Goal: Complete application form

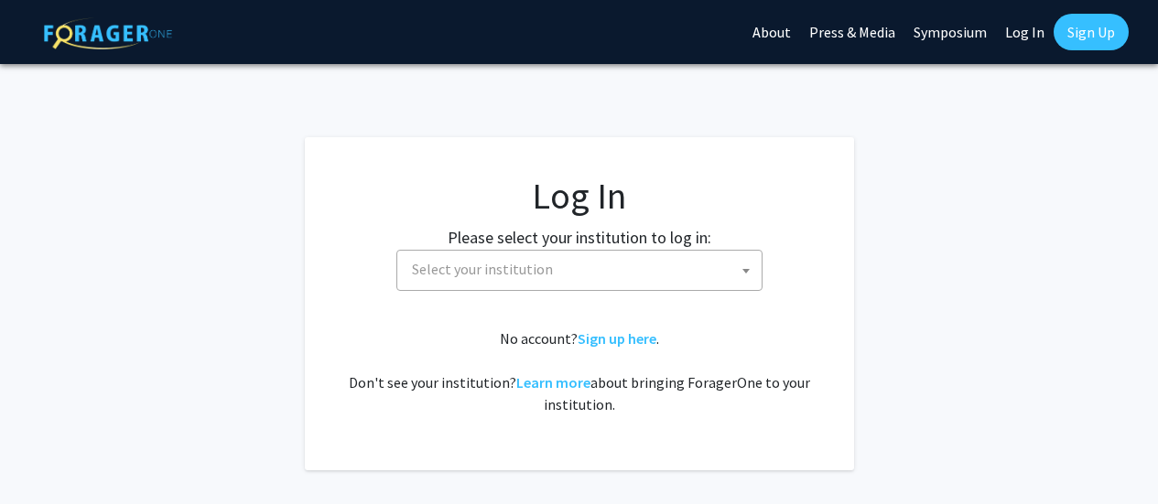
select select
click at [625, 282] on span "Select your institution" at bounding box center [583, 270] width 357 height 38
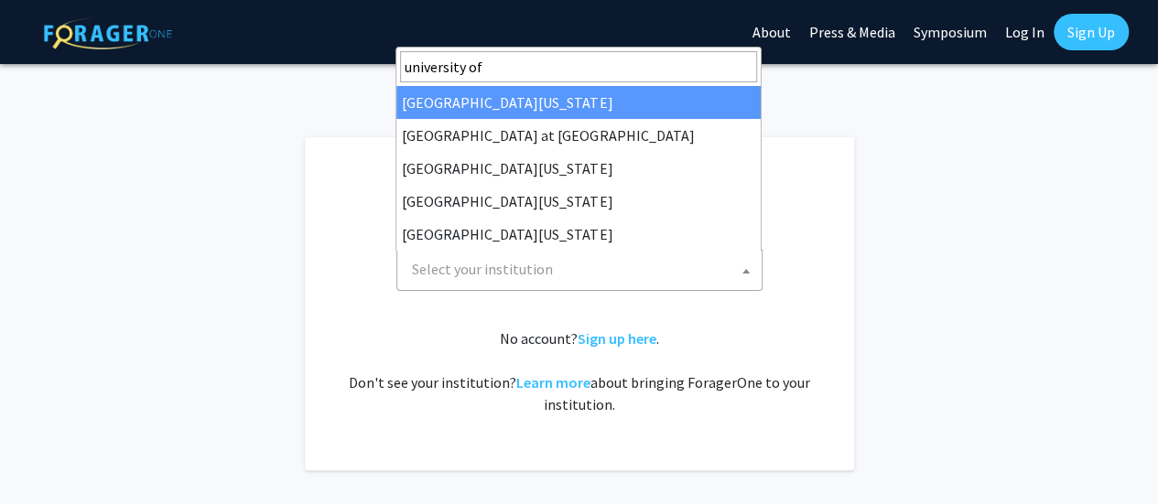
type input "university of m"
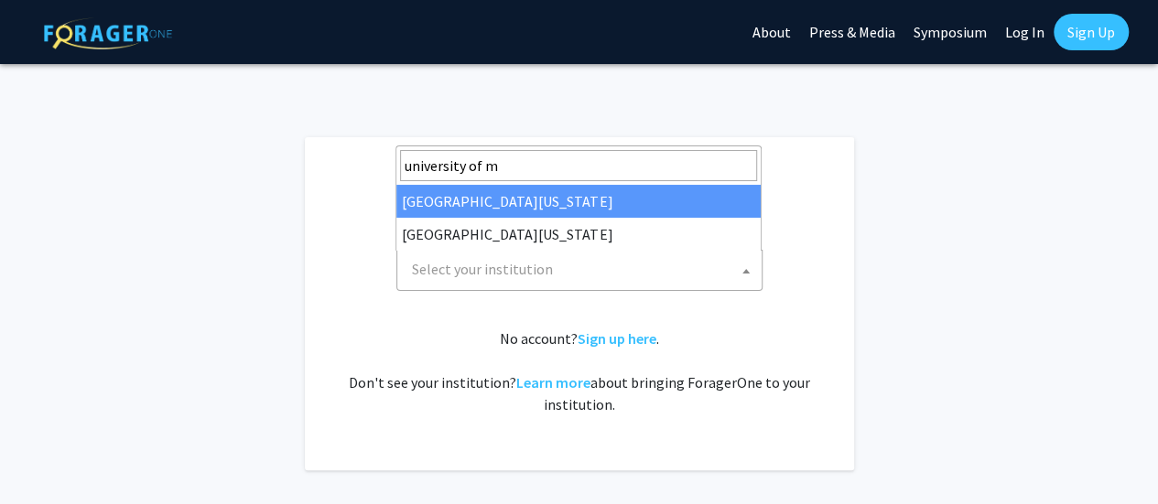
select select "31"
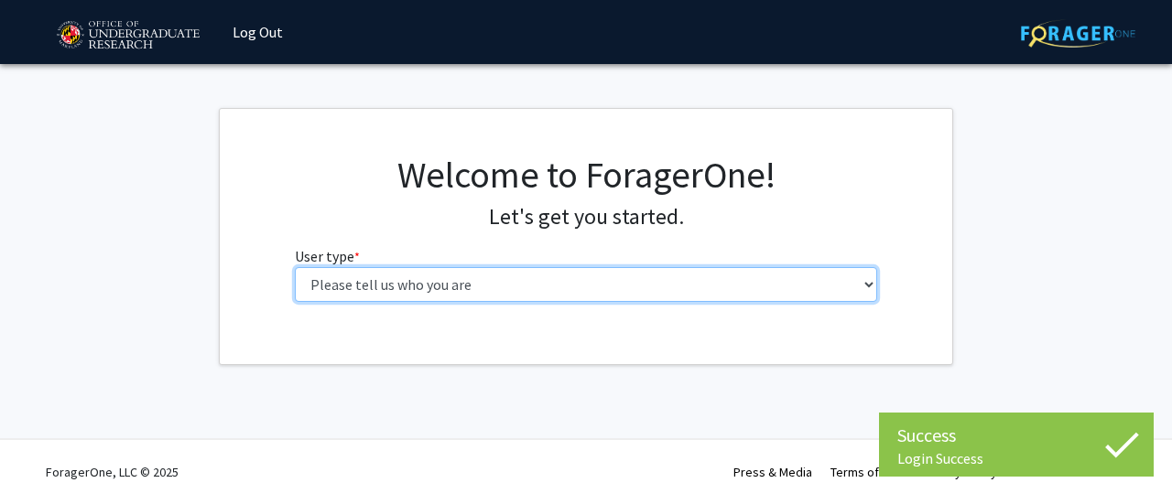
click at [492, 287] on select "Please tell us who you are Undergraduate Student Master's Student Doctoral Cand…" at bounding box center [586, 284] width 583 height 35
select select "1: undergrad"
click at [295, 267] on select "Please tell us who you are Undergraduate Student Master's Student Doctoral Cand…" at bounding box center [586, 284] width 583 height 35
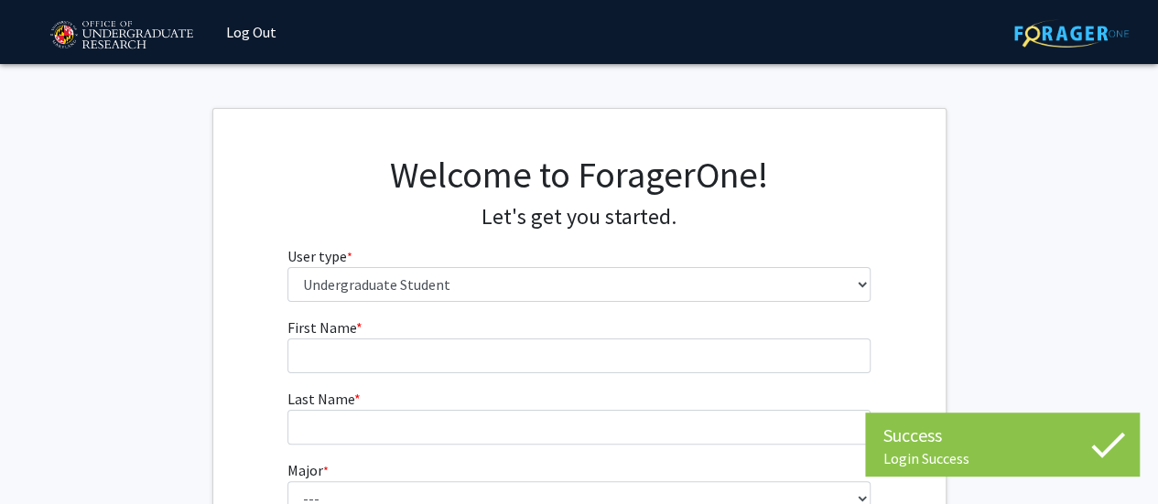
click at [456, 335] on fg-input "First Name * required" at bounding box center [578, 345] width 583 height 57
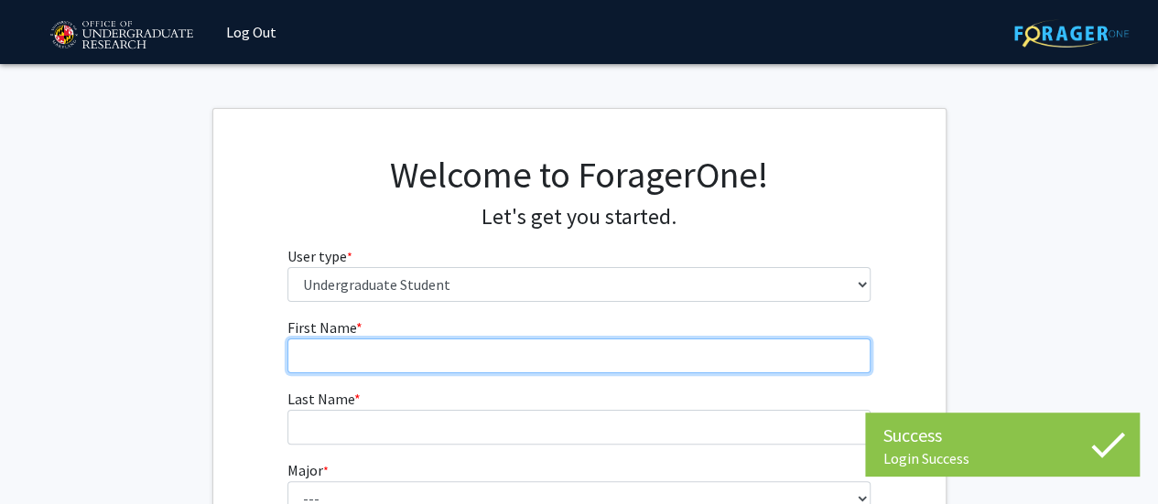
click at [445, 351] on input "First Name * required" at bounding box center [578, 356] width 583 height 35
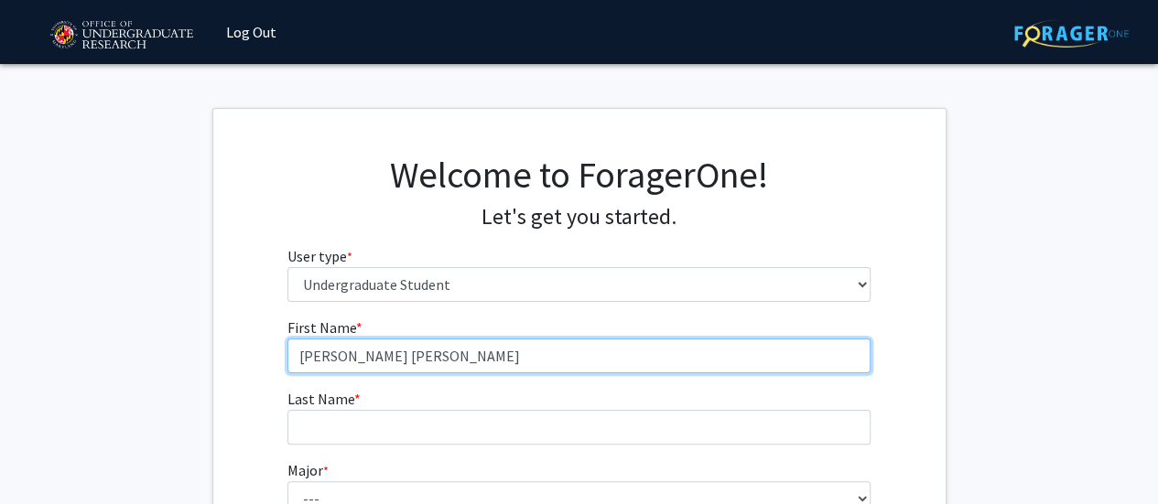
type input "[PERSON_NAME] [PERSON_NAME]"
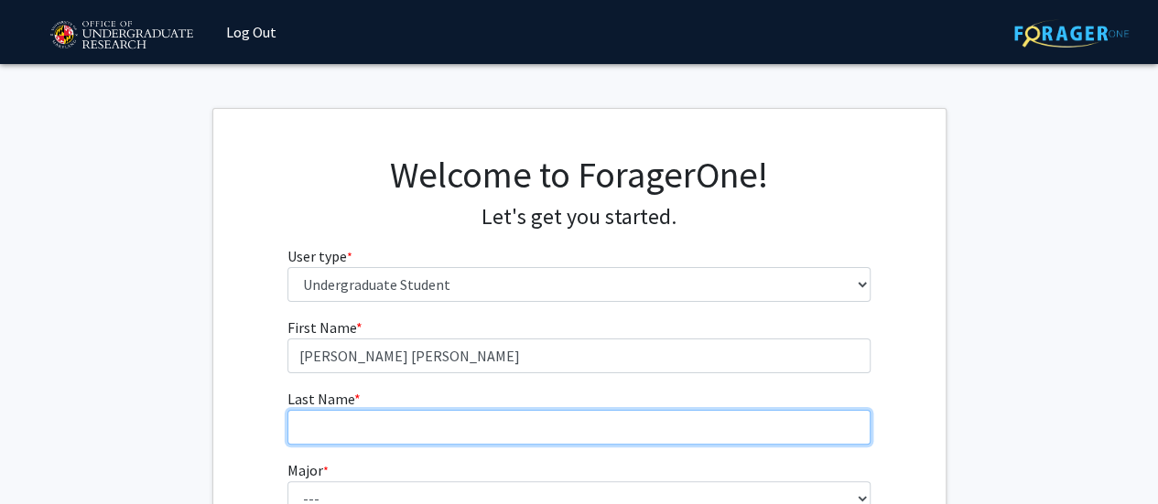
click at [408, 428] on input "Last Name * required" at bounding box center [578, 427] width 583 height 35
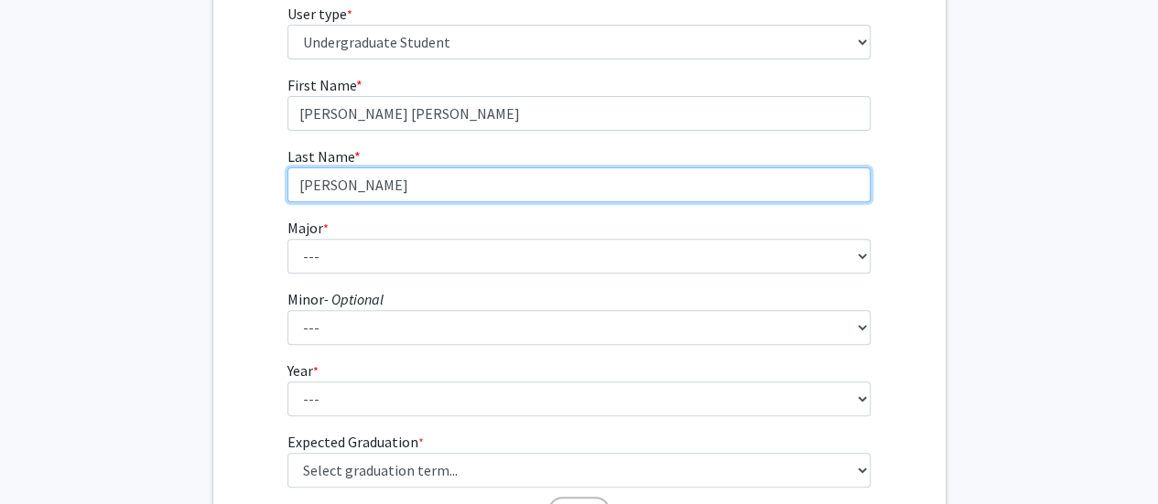
scroll to position [244, 0]
type input "[PERSON_NAME]"
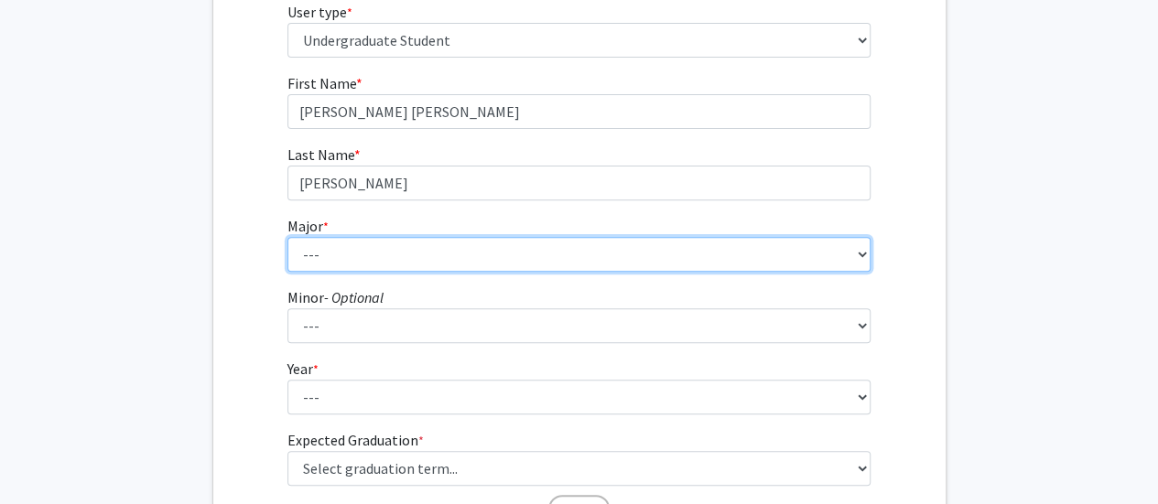
click at [361, 263] on select "--- Accounting Aerospace Engineering African American and Africana Studies Agri…" at bounding box center [578, 254] width 583 height 35
select select "50: 2351"
click at [287, 237] on select "--- Accounting Aerospace Engineering African American and Africana Studies Agri…" at bounding box center [578, 254] width 583 height 35
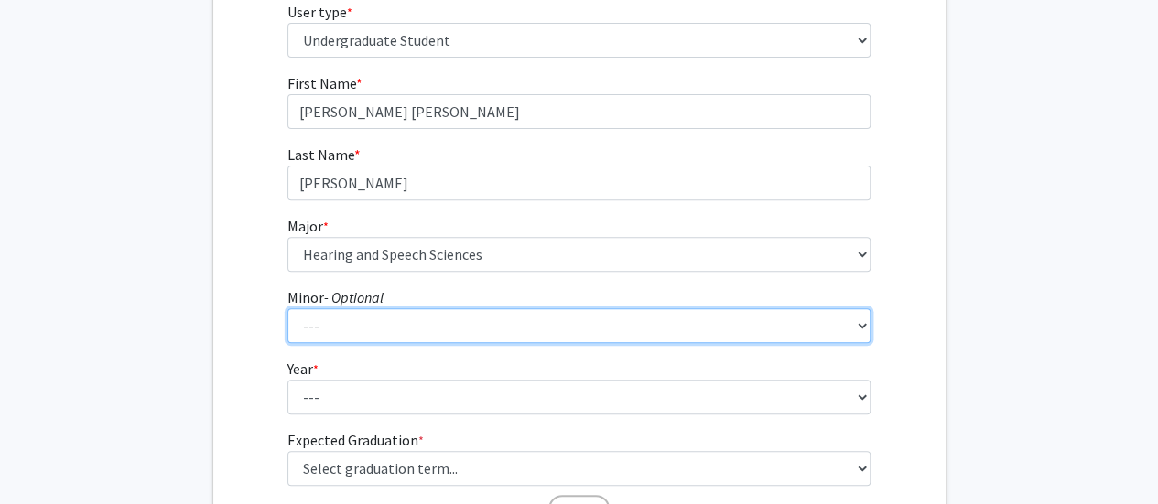
click at [371, 316] on select "--- Actuarial Mathematics Advanced Cybersecurity Experience for Students Africa…" at bounding box center [578, 325] width 583 height 35
select select "101: 1904"
click at [287, 308] on select "--- Actuarial Mathematics Advanced Cybersecurity Experience for Students Africa…" at bounding box center [578, 325] width 583 height 35
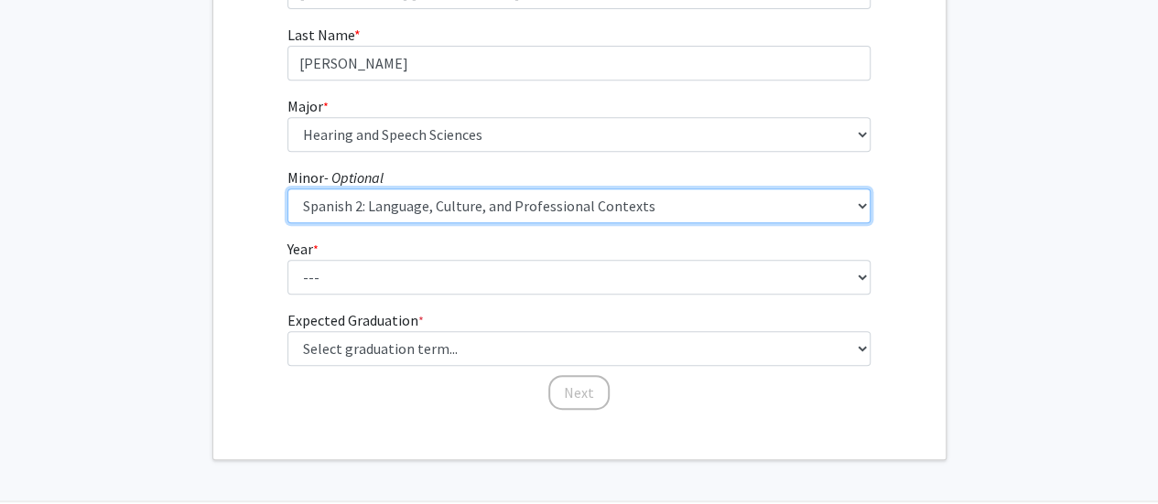
scroll to position [366, 0]
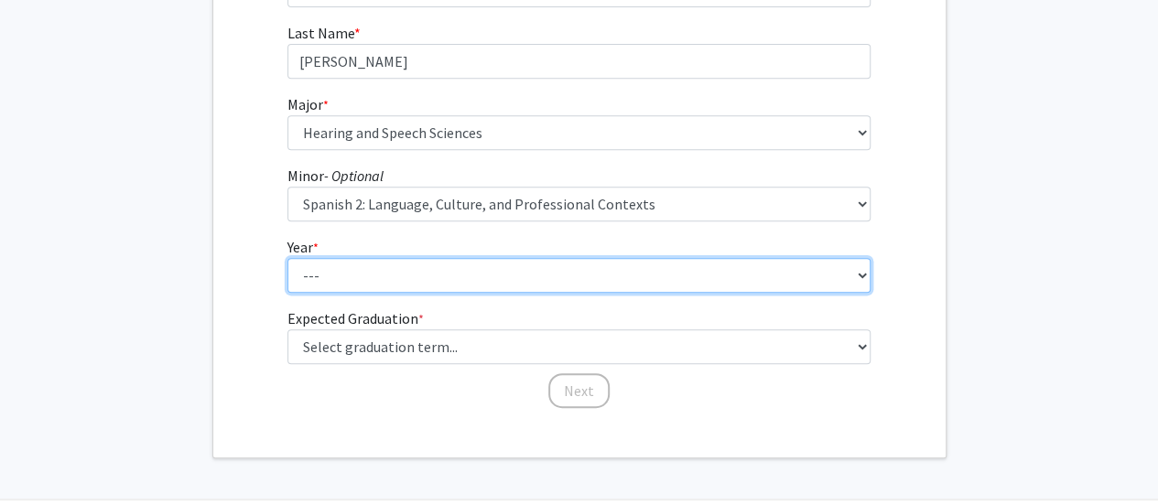
click at [410, 276] on select "--- First-year Sophomore Junior Senior Postbaccalaureate Certificate" at bounding box center [578, 275] width 583 height 35
select select "3: junior"
click at [287, 258] on select "--- First-year Sophomore Junior Senior Postbaccalaureate Certificate" at bounding box center [578, 275] width 583 height 35
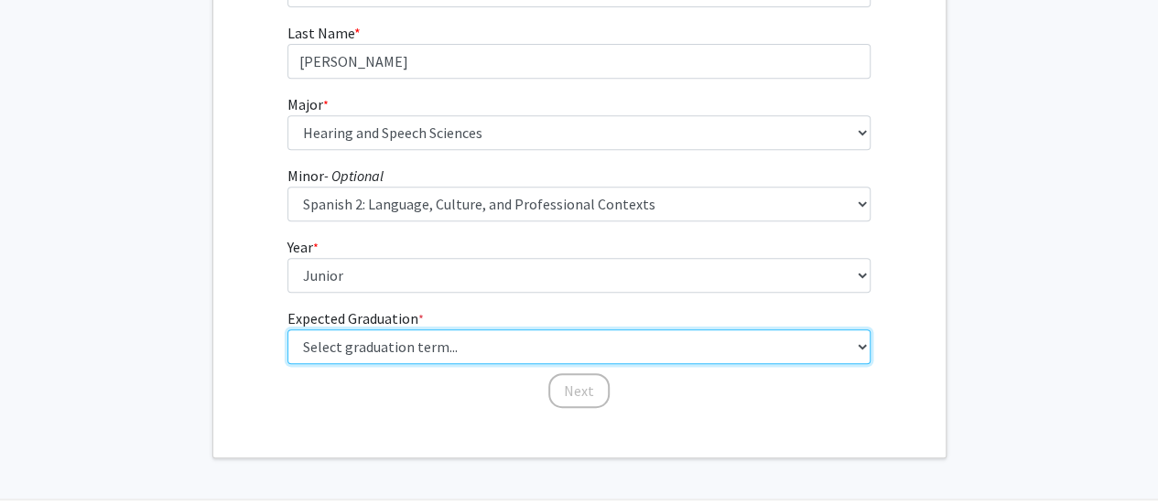
click at [403, 340] on select "Select graduation term... Spring 2025 Summer 2025 Fall 2025 Winter 2025 Spring …" at bounding box center [578, 347] width 583 height 35
select select "9: spring_2027"
click at [287, 330] on select "Select graduation term... Spring 2025 Summer 2025 Fall 2025 Winter 2025 Spring …" at bounding box center [578, 347] width 583 height 35
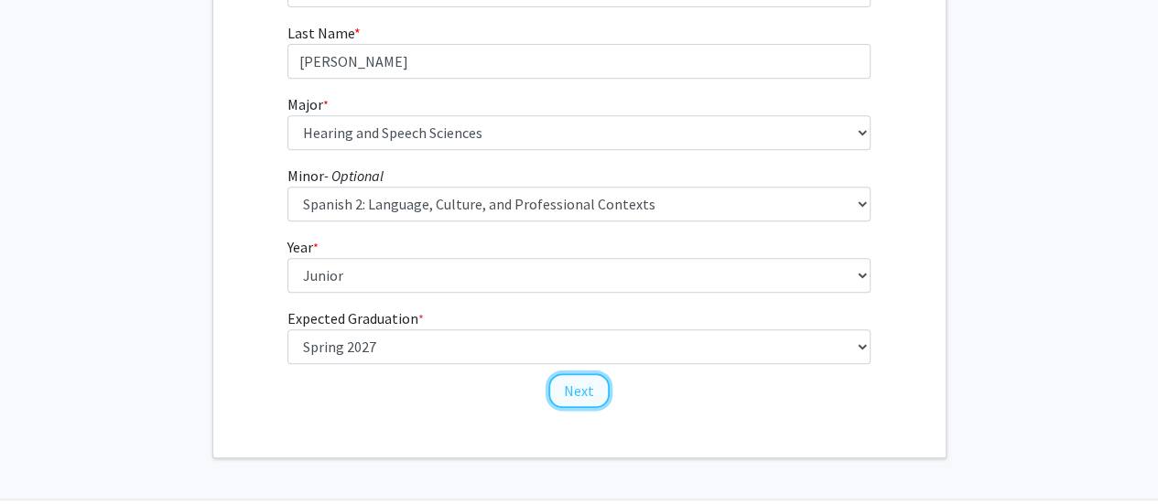
click at [569, 381] on button "Next" at bounding box center [578, 390] width 61 height 35
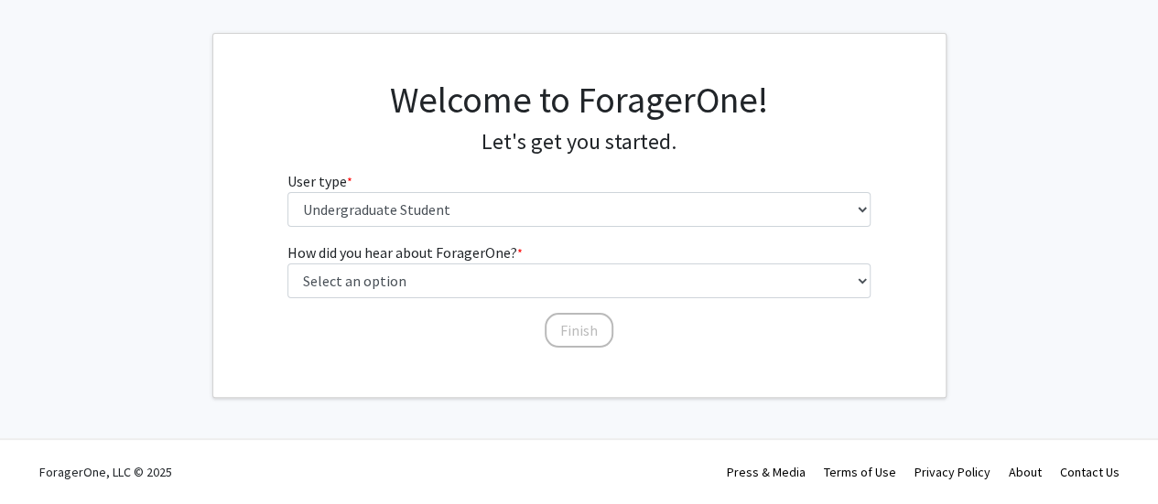
scroll to position [0, 0]
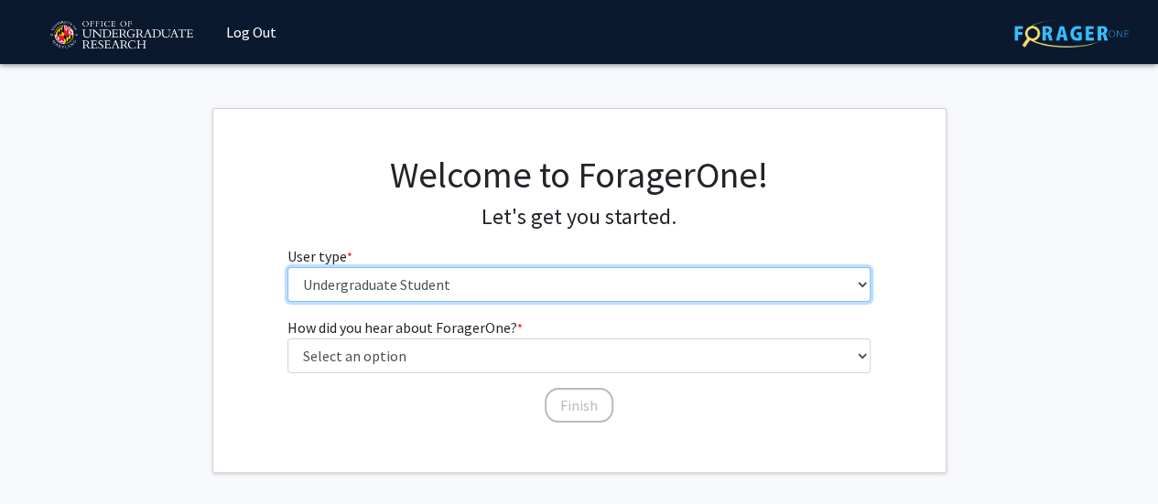
click at [463, 298] on select "Please tell us who you are Undergraduate Student Master's Student Doctoral Cand…" at bounding box center [578, 284] width 583 height 35
click at [287, 267] on select "Please tell us who you are Undergraduate Student Master's Student Doctoral Cand…" at bounding box center [578, 284] width 583 height 35
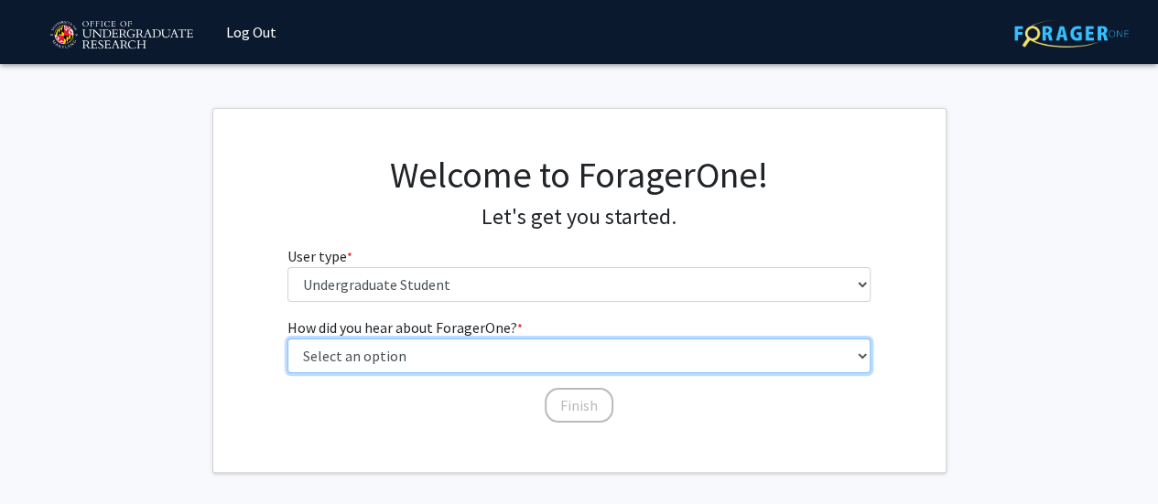
click at [476, 345] on select "Select an option Peer/student recommendation Faculty/staff recommendation Unive…" at bounding box center [578, 356] width 583 height 35
select select "2: faculty_recommendation"
click at [287, 339] on select "Select an option Peer/student recommendation Faculty/staff recommendation Unive…" at bounding box center [578, 356] width 583 height 35
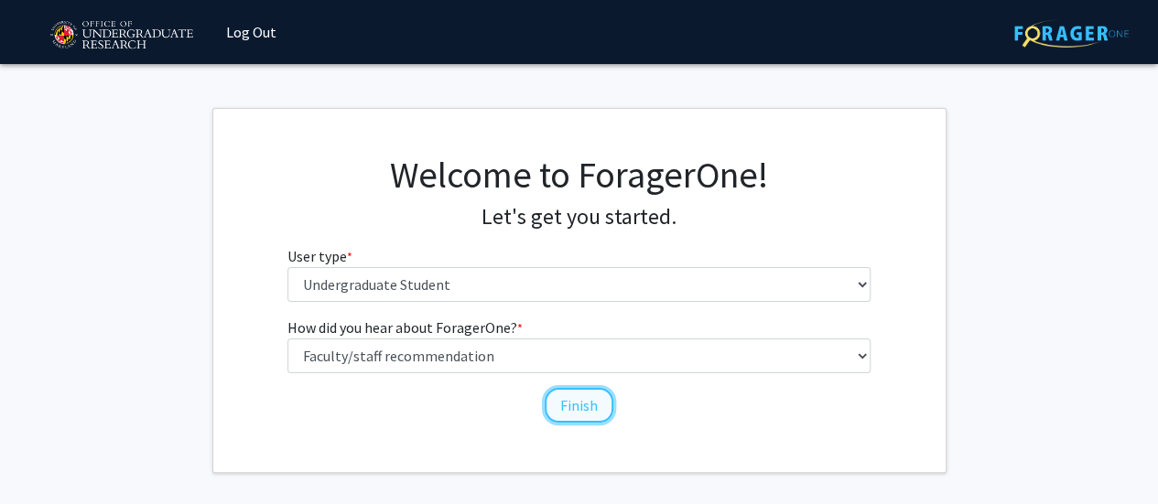
click at [582, 411] on button "Finish" at bounding box center [579, 405] width 69 height 35
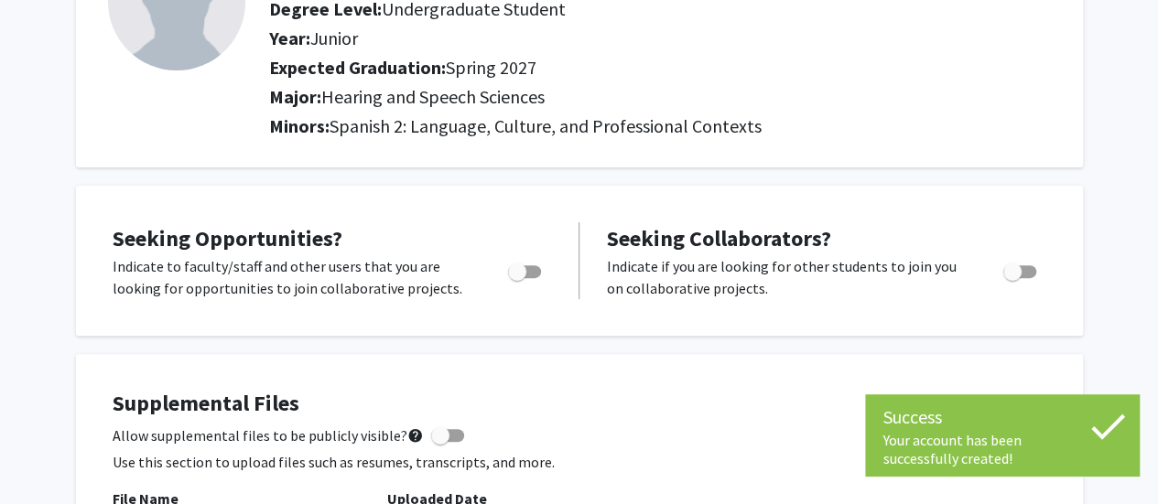
scroll to position [189, 0]
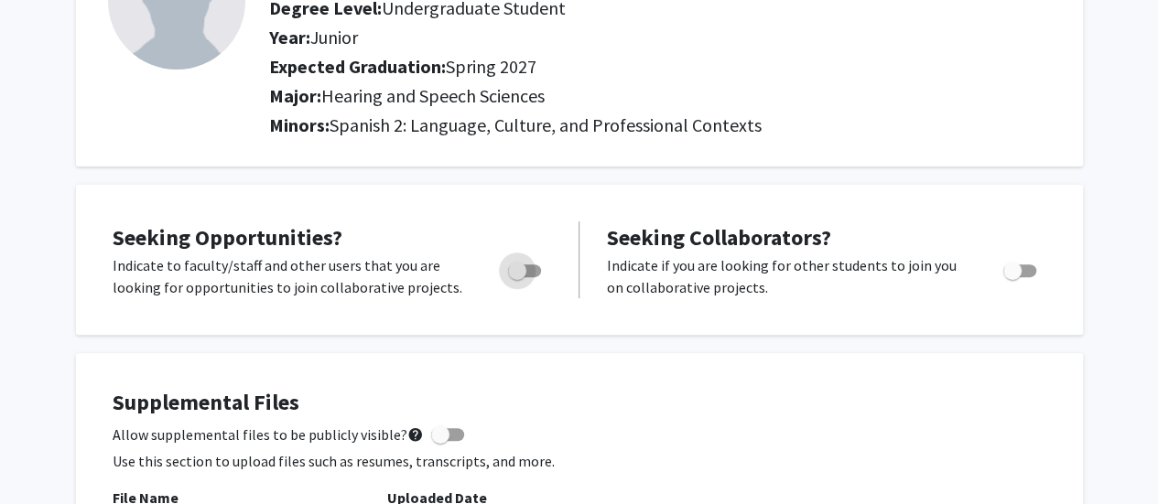
click at [536, 265] on span "Toggle" at bounding box center [524, 271] width 33 height 13
click at [517, 277] on input "Are you actively seeking opportunities?" at bounding box center [516, 277] width 1 height 1
checkbox input "true"
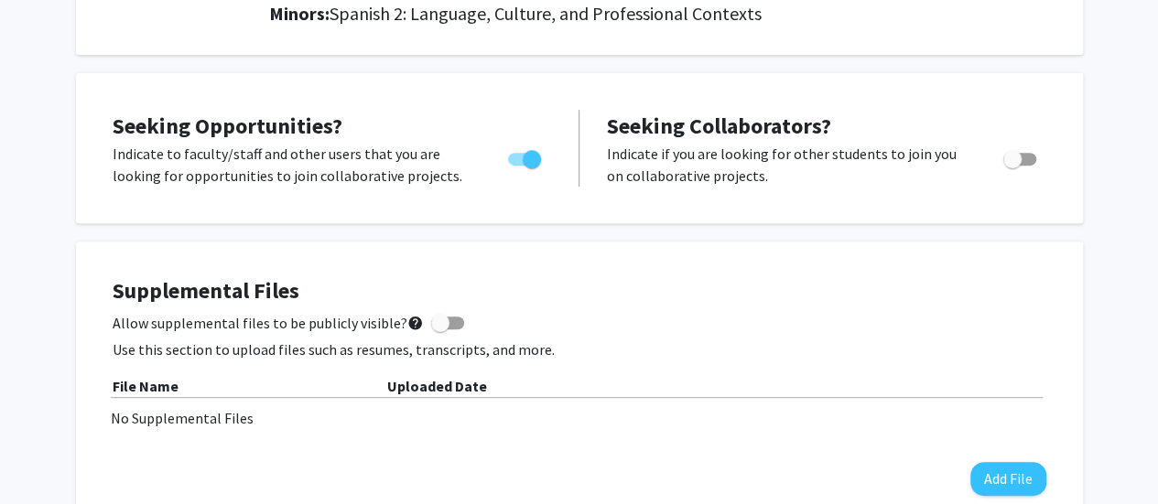
scroll to position [0, 0]
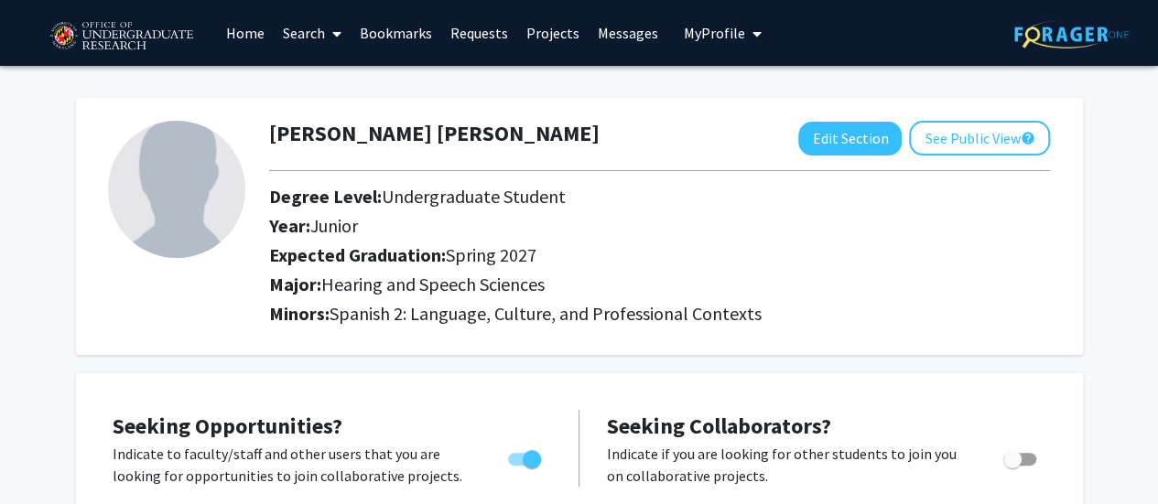
click at [304, 24] on link "Search" at bounding box center [312, 33] width 77 height 64
click at [108, 36] on img at bounding box center [121, 37] width 155 height 46
